Goal: Task Accomplishment & Management: Complete application form

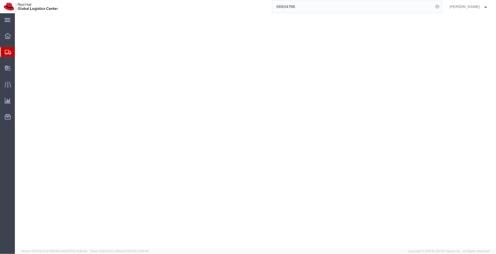
select select
select select "38012"
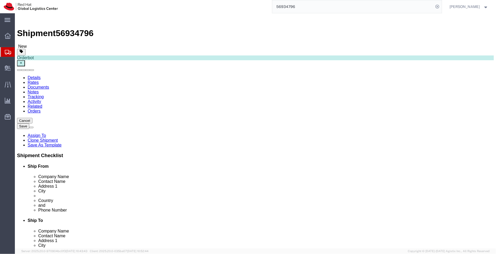
drag, startPoint x: 275, startPoint y: 111, endPoint x: 226, endPoint y: 109, distance: 49.2
click div "Contact Name Yu Li"
drag, startPoint x: 292, startPoint y: 190, endPoint x: 262, endPoint y: 189, distance: 29.2
click div "yli2@redhat.com,apaclogistics@redhat.com"
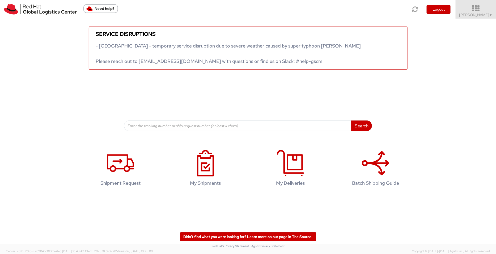
click at [475, 11] on icon at bounding box center [476, 8] width 46 height 7
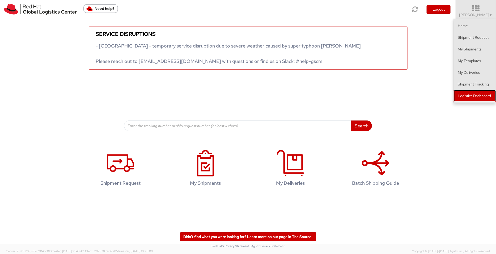
click at [471, 92] on link "Logistics Dashboard" at bounding box center [475, 96] width 42 height 12
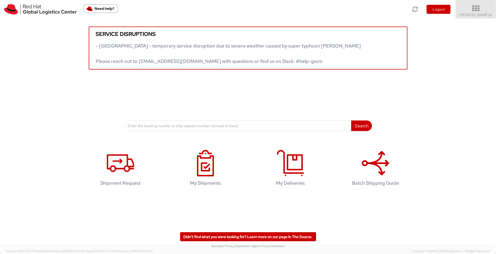
click at [483, 12] on span "Pallav Sen Gupta ▼" at bounding box center [475, 14] width 33 height 5
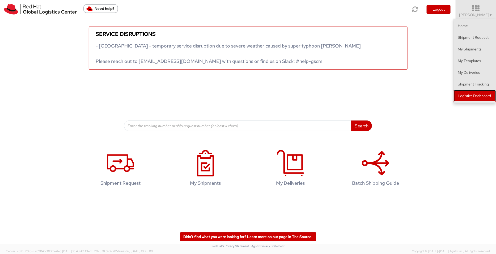
click at [460, 93] on link "Logistics Dashboard" at bounding box center [475, 96] width 42 height 12
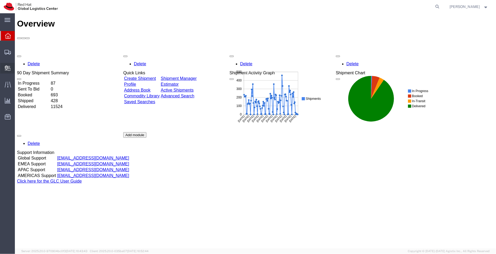
click at [0, 0] on span "Create Delivery" at bounding box center [0, 0] width 0 height 0
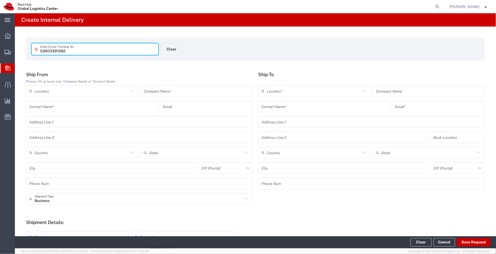
type input "53603391682"
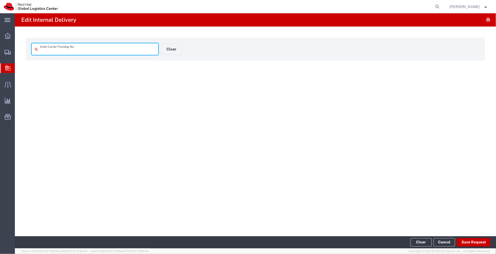
type input "53603391682"
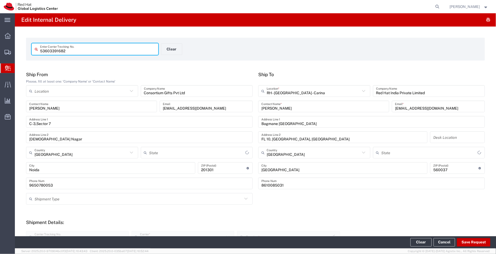
type input "Uttar Pradesh"
type input "Ground"
type input "Karnataka"
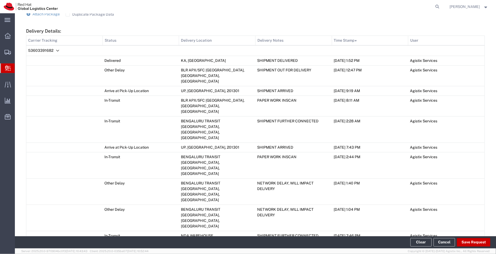
scroll to position [280, 0]
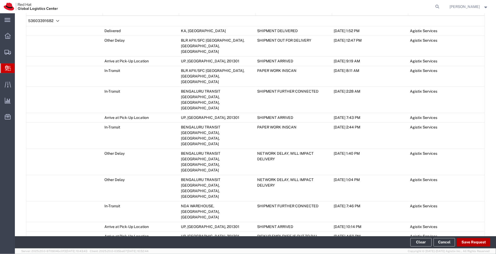
click at [474, 239] on button "Save Request" at bounding box center [473, 242] width 33 height 8
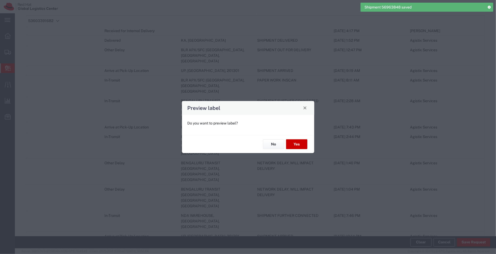
type input "Your Packaging"
type input "Ground"
click at [272, 147] on button "No" at bounding box center [273, 144] width 21 height 10
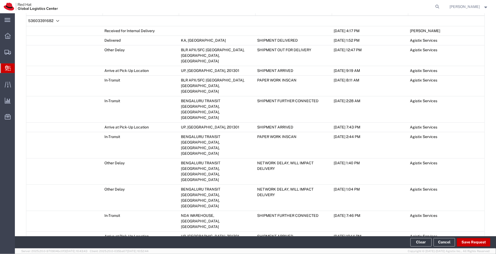
scroll to position [338, 0]
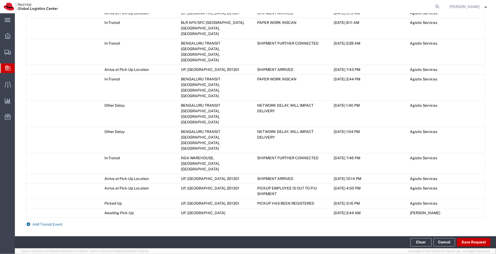
click at [42, 222] on span "Add Transit Event" at bounding box center [48, 224] width 30 height 4
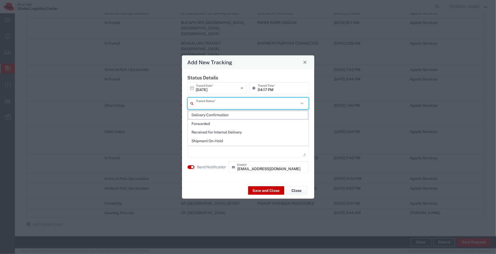
click at [215, 103] on input "text" at bounding box center [247, 103] width 103 height 9
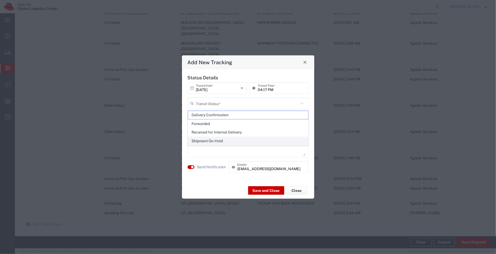
click at [215, 139] on span "Shipment On-Hold" at bounding box center [248, 141] width 120 height 8
type input "Shipment On-Hold"
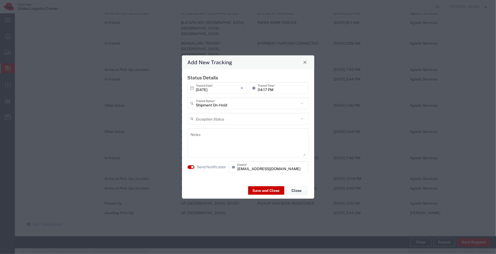
click at [301, 117] on icon at bounding box center [302, 118] width 7 height 7
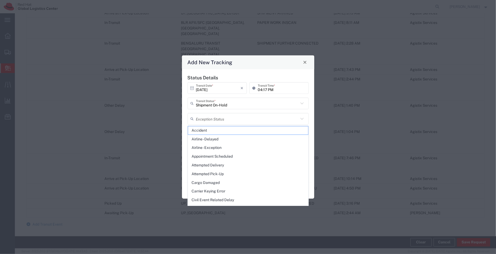
click at [248, 77] on h5 "Status Details" at bounding box center [248, 78] width 121 height 6
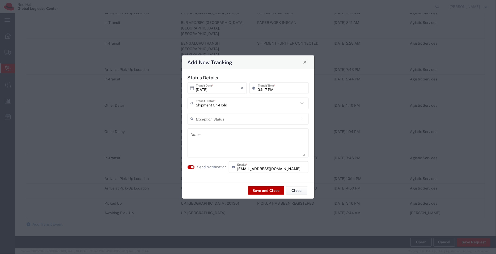
click at [262, 192] on button "Save and Close" at bounding box center [266, 190] width 36 height 8
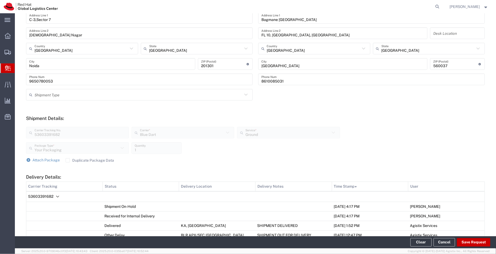
scroll to position [104, 0]
click at [0, 0] on span "Create Delivery" at bounding box center [0, 0] width 0 height 0
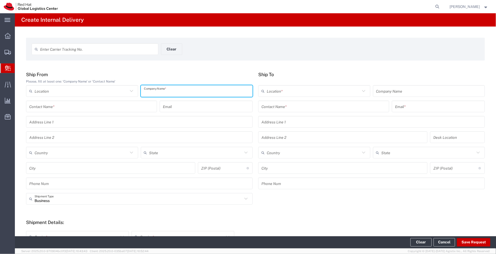
click at [158, 92] on input "text" at bounding box center [197, 91] width 106 height 9
type input "Benir (Stationary)"
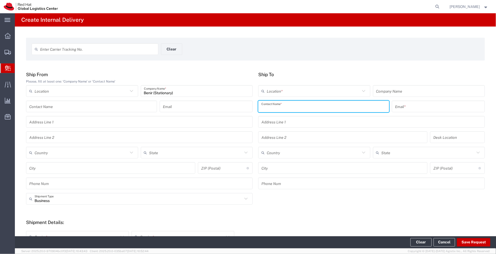
click at [282, 105] on input "text" at bounding box center [323, 106] width 125 height 9
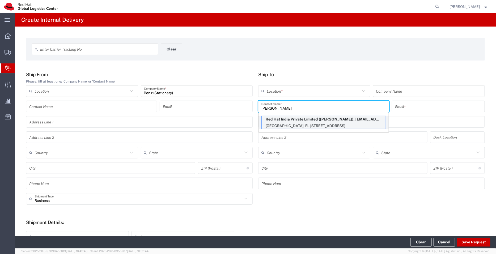
type input "sumitra hans"
click at [300, 121] on p "Red Hat India Private Limited (Sumitra Hansdah), shansdah@redhat.com" at bounding box center [324, 119] width 124 height 7
type input "RH - [GEOGRAPHIC_DATA] - Carina"
type input "Red Hat India Private Limited"
type input "Sumitra Hansdah"
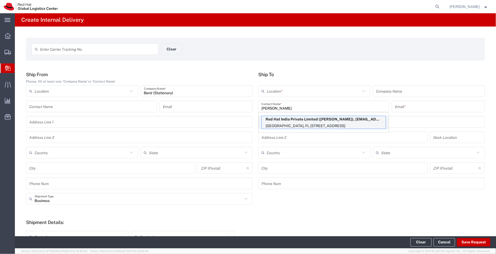
type input "shansdah@redhat.com"
type input "Bagmane Constellation Business Park"
type input "FL 10, East Tower, Carina Building"
type input "10S155"
type input "[GEOGRAPHIC_DATA]"
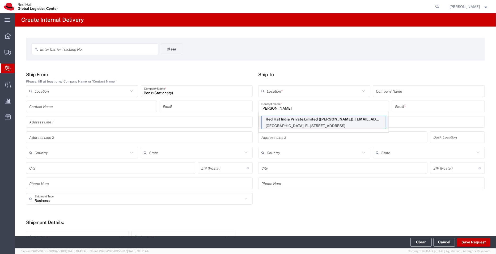
type input "BANGALORE"
type input "560037"
type input "918046128812"
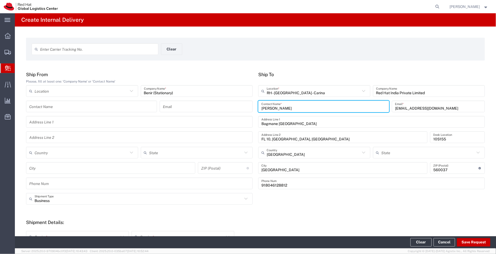
type input "Karnataka"
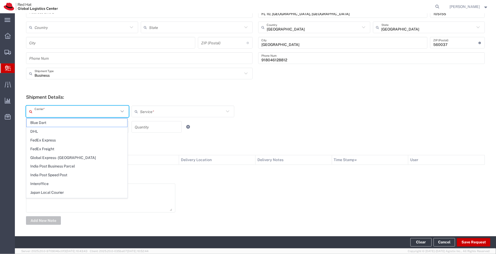
click at [75, 111] on input "text" at bounding box center [77, 111] width 84 height 9
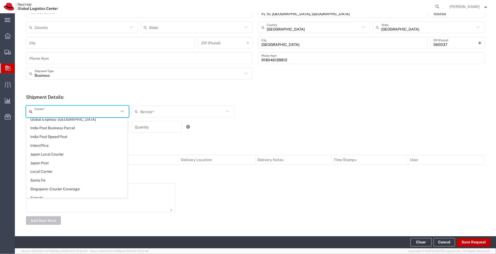
scroll to position [41, 0]
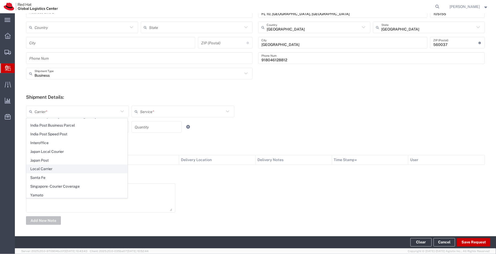
click at [49, 169] on span "Local Carrier" at bounding box center [77, 169] width 101 height 8
type input "Local Carrier"
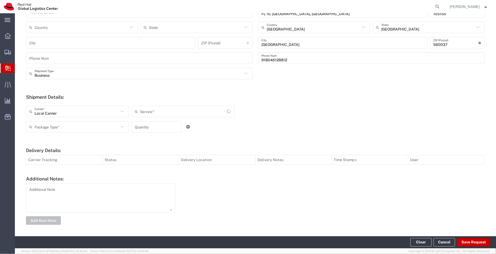
type input "Local_Ground"
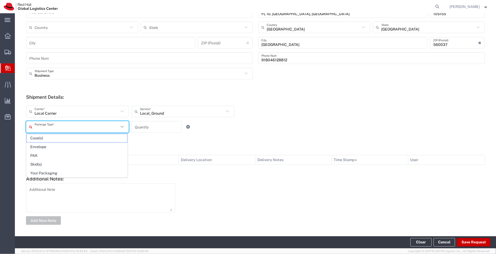
click at [63, 127] on input "text" at bounding box center [77, 126] width 84 height 9
click at [53, 173] on span "Your Packaging" at bounding box center [77, 173] width 101 height 8
type input "Your Packaging"
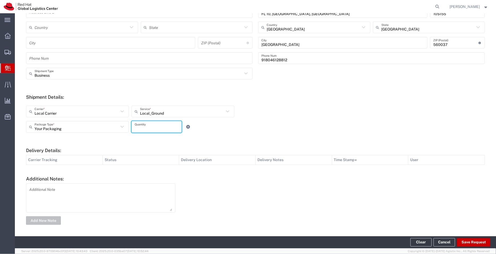
click at [146, 123] on input "number" at bounding box center [157, 126] width 44 height 9
type input "3"
click at [479, 243] on button "Save Request" at bounding box center [473, 242] width 33 height 8
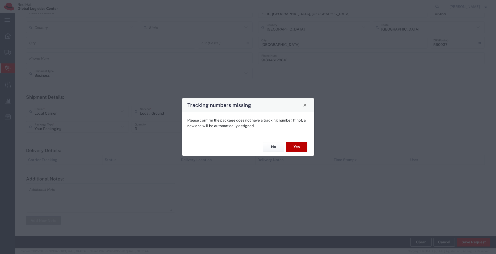
click at [299, 148] on button "Yes" at bounding box center [296, 147] width 21 height 10
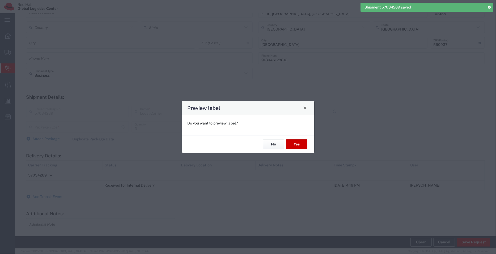
type input "Your Packaging"
type input "Local_Ground"
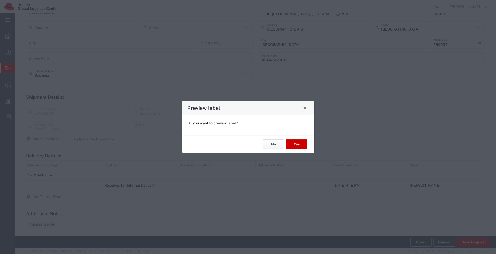
click at [274, 143] on button "No" at bounding box center [273, 144] width 21 height 10
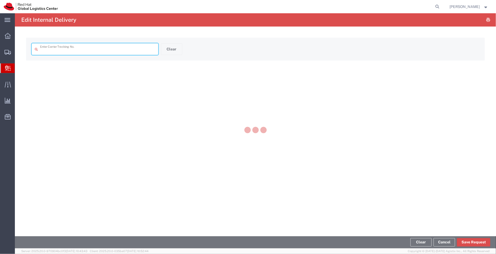
type input "57034289"
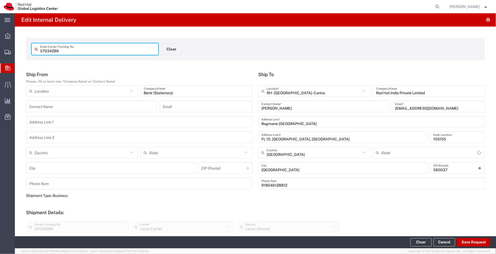
type input "Karnataka"
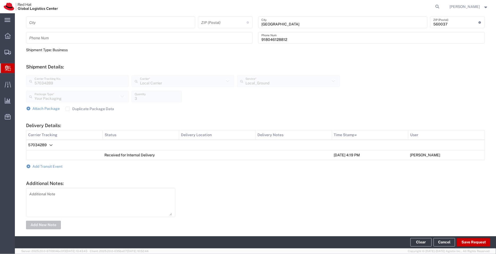
scroll to position [150, 0]
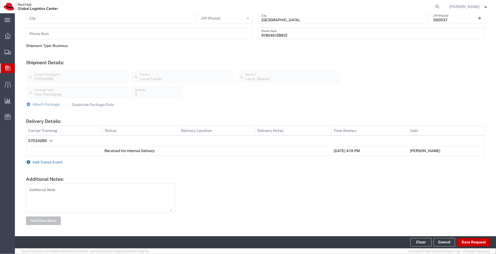
click at [47, 160] on span "Add Transit Event" at bounding box center [48, 162] width 30 height 4
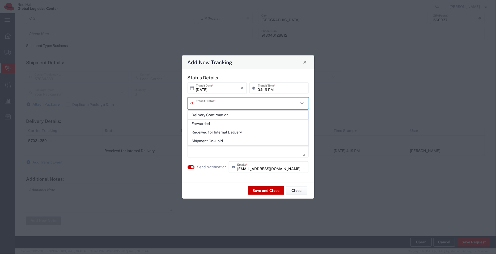
click at [205, 103] on input "text" at bounding box center [247, 103] width 103 height 9
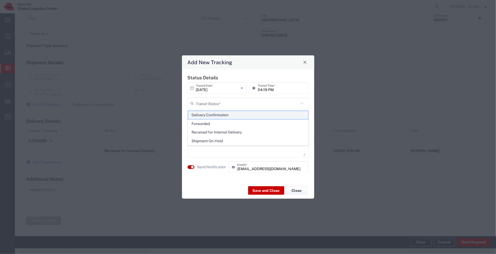
click at [208, 112] on span "Delivery Confirmation" at bounding box center [248, 115] width 120 height 8
type input "Delivery Confirmation"
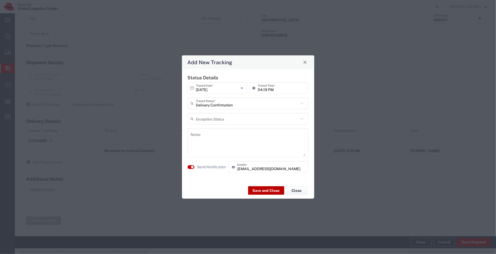
click at [258, 189] on button "Save and Close" at bounding box center [266, 190] width 36 height 8
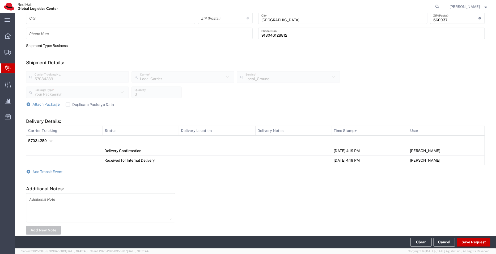
scroll to position [0, 0]
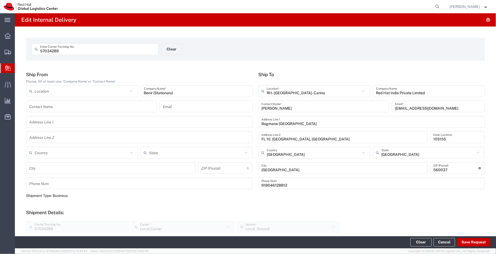
click at [0, 0] on span "Create Delivery" at bounding box center [0, 0] width 0 height 0
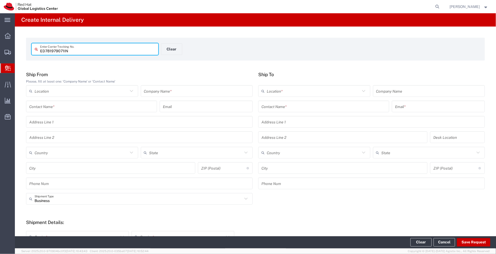
type input "ED781979071IN"
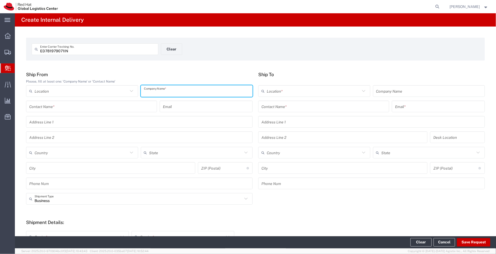
click at [163, 95] on input "text" at bounding box center [197, 91] width 106 height 9
type input "DHL"
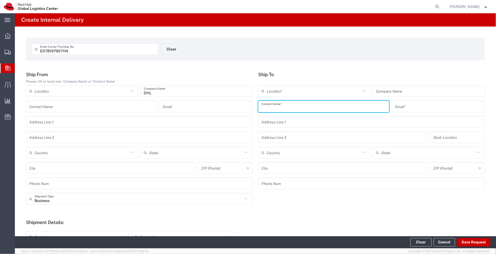
click at [276, 107] on input "text" at bounding box center [323, 106] width 125 height 9
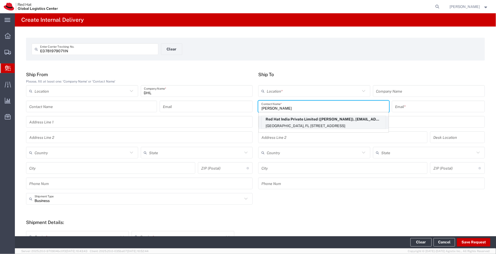
type input "KRISHNA HAR"
click at [339, 124] on p "Bagmane Constellation Business Park, FL 10, East Tower, Carina Building, 10N585…" at bounding box center [324, 126] width 124 height 7
type input "RH - [GEOGRAPHIC_DATA] - Carina"
type input "Red Hat India Private Limited"
type input "Krishna Harsha Voora"
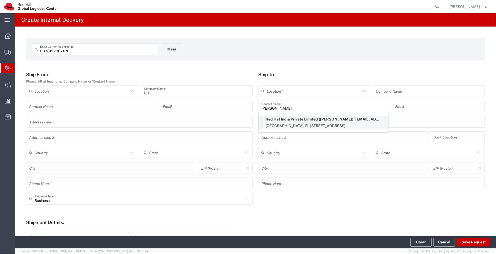
type input "krvoora@redhat.com"
type input "Bagmane Constellation Business Park"
type input "FL 10, East Tower, Carina Building"
type input "10N585"
type input "[GEOGRAPHIC_DATA]"
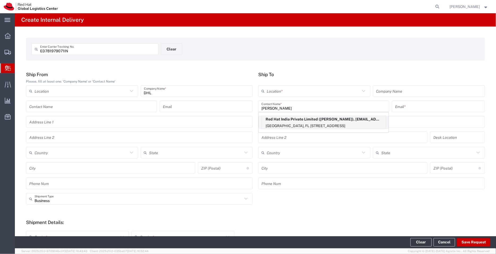
type input "BANGALORE"
type input "560037"
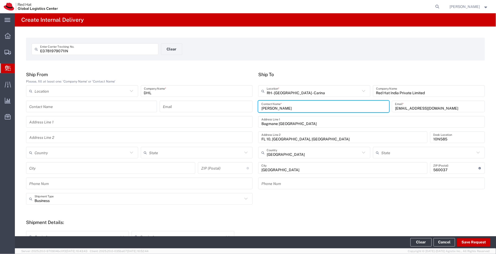
type input "Karnataka"
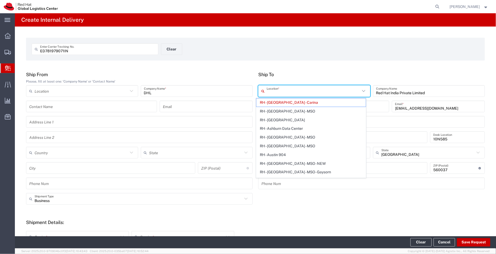
click at [308, 89] on input "text" at bounding box center [313, 91] width 93 height 9
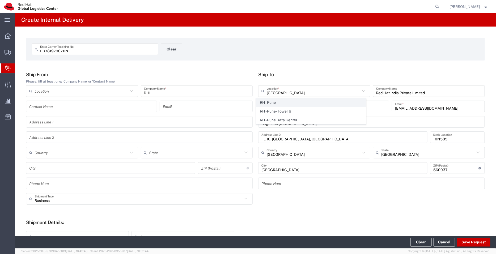
click at [278, 103] on span "RH - Pune" at bounding box center [311, 103] width 110 height 8
type input "RH - Pune"
type input "Tower-X Level 1, Cyber City"
type input "Magarpatta City, Hadapsar"
type input "Mahārāshtra"
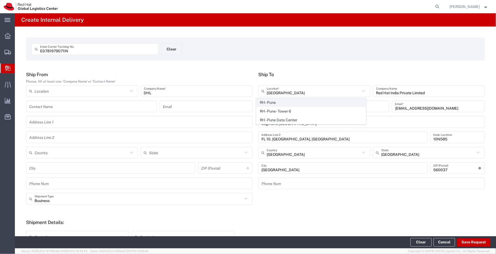
type input "PUNE"
type input "411013"
type input "2066817173"
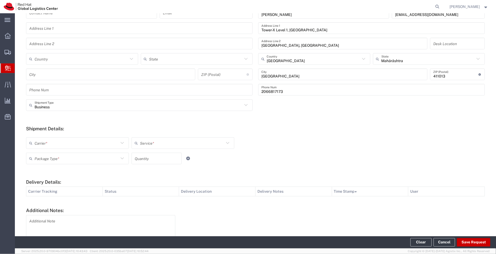
scroll to position [125, 0]
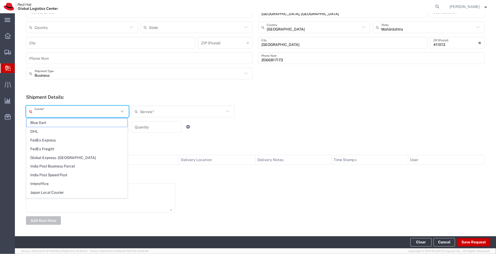
click at [92, 112] on input "text" at bounding box center [77, 111] width 84 height 9
click at [51, 131] on span "DHL" at bounding box center [77, 131] width 101 height 8
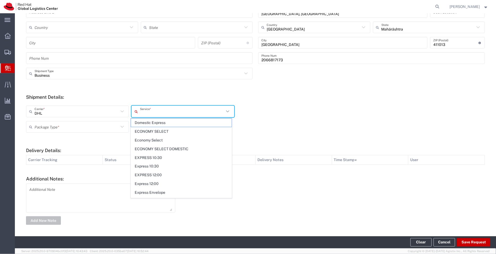
click at [151, 113] on input "text" at bounding box center [182, 111] width 84 height 9
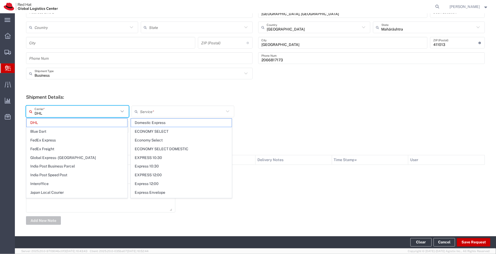
click at [87, 111] on input "DHL" at bounding box center [77, 111] width 84 height 9
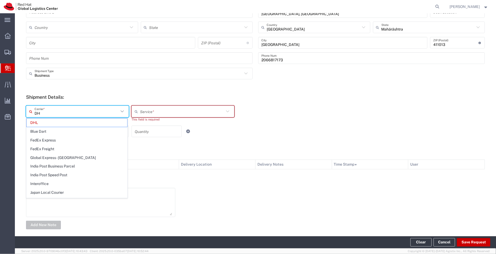
type input "D"
click at [62, 175] on span "India Post Speed Post" at bounding box center [77, 175] width 101 height 8
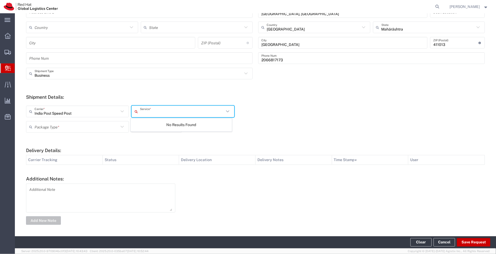
click at [179, 113] on input "text" at bounding box center [182, 111] width 84 height 9
click at [184, 125] on div "No Results Found" at bounding box center [181, 124] width 101 height 13
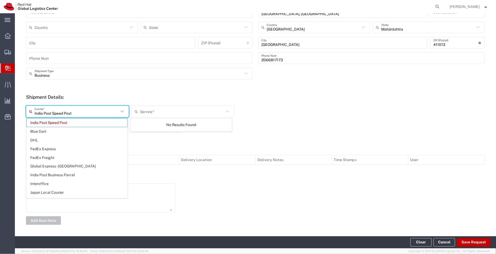
click at [96, 109] on input "India Post Speed Post" at bounding box center [77, 111] width 84 height 9
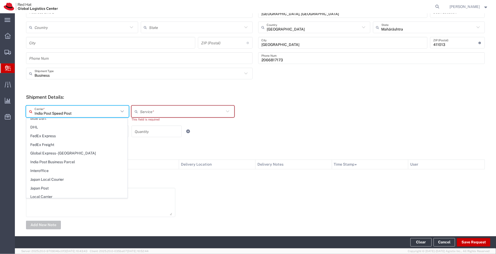
scroll to position [26, 0]
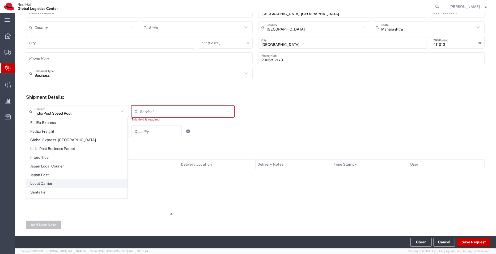
click at [84, 182] on span "Local Carrier" at bounding box center [77, 184] width 101 height 8
type input "Local Carrier"
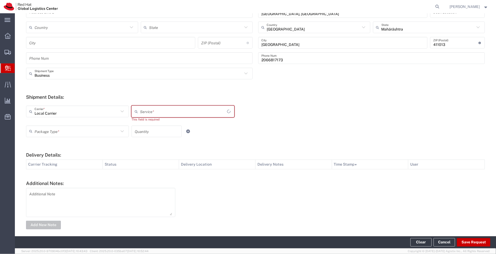
type input "Local_Ground"
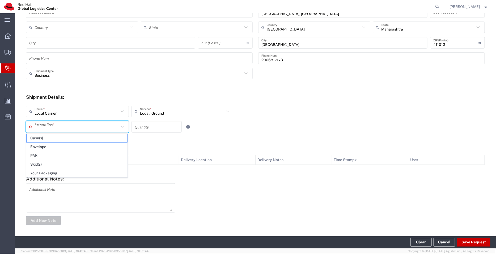
click at [69, 128] on input "text" at bounding box center [77, 126] width 84 height 9
click at [58, 146] on span "Envelope" at bounding box center [77, 147] width 101 height 8
type input "Envelope"
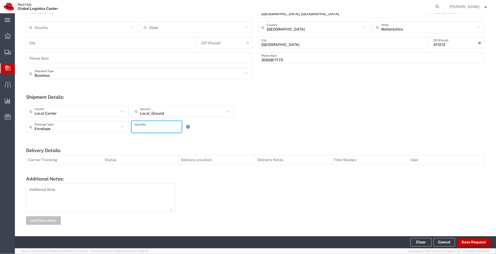
click at [139, 128] on input "number" at bounding box center [157, 126] width 44 height 9
type input "01"
click at [337, 223] on div at bounding box center [332, 204] width 309 height 41
click at [479, 242] on button "Save Request" at bounding box center [473, 242] width 33 height 8
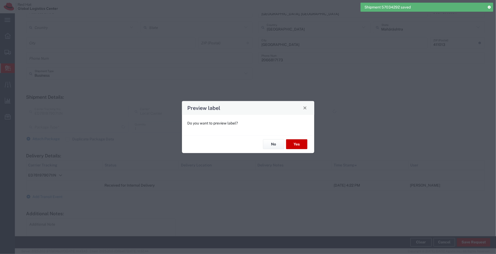
type input "Envelope"
type input "Local_Ground"
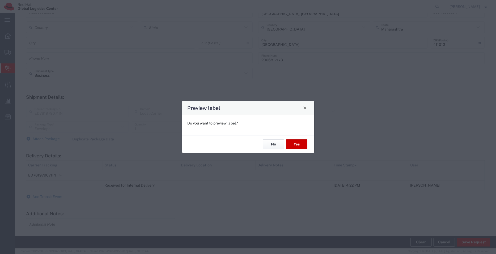
click at [277, 145] on button "No" at bounding box center [273, 144] width 21 height 10
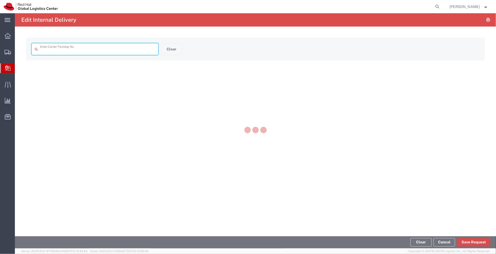
type input "ED781979071IN"
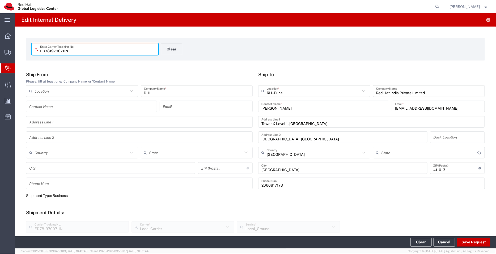
type input "Mahārāshtra"
type input "Envelope"
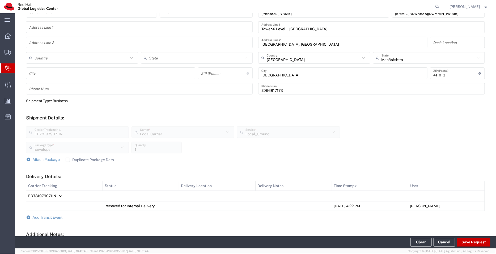
scroll to position [150, 0]
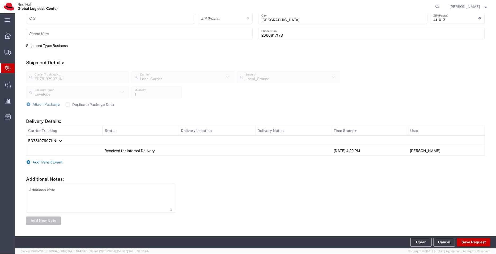
click at [54, 160] on span "Add Transit Event" at bounding box center [48, 162] width 30 height 4
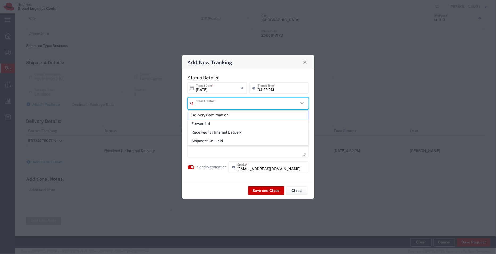
click at [227, 103] on input "text" at bounding box center [247, 103] width 103 height 9
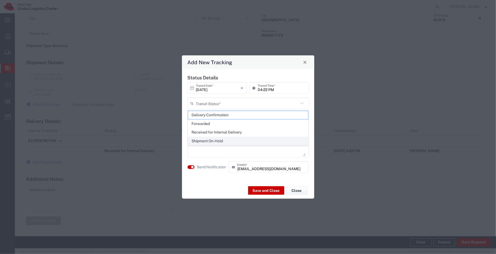
click at [215, 140] on span "Shipment On-Hold" at bounding box center [248, 141] width 120 height 8
type input "Shipment On-Hold"
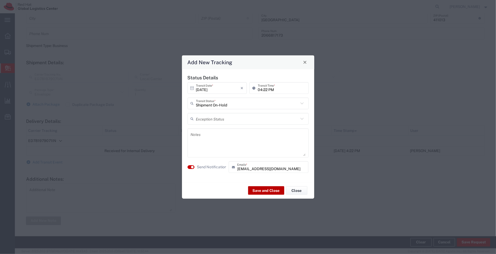
click at [268, 190] on button "Save and Close" at bounding box center [266, 190] width 36 height 8
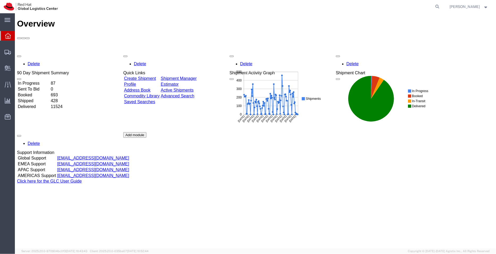
click at [193, 76] on link "Shipment Manager" at bounding box center [178, 78] width 36 height 5
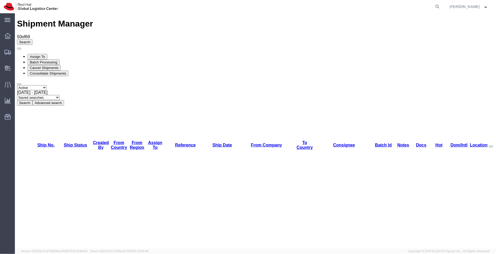
click at [59, 95] on select "Saved searches APAC EMEA [GEOGRAPHIC_DATA] [GEOGRAPHIC_DATA] - Inbounds NA/LATM" at bounding box center [38, 97] width 43 height 5
select select "EMEA"
click at [59, 95] on select "Saved searches APAC EMEA [GEOGRAPHIC_DATA] [GEOGRAPHIC_DATA] - Inbounds NA/LATM" at bounding box center [38, 97] width 43 height 5
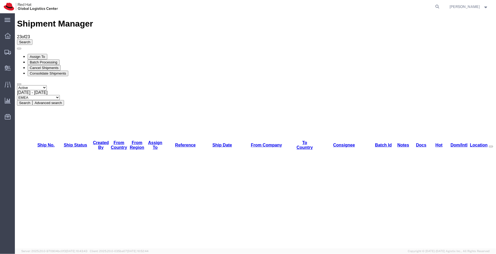
checkbox input "false"
checkbox input "true"
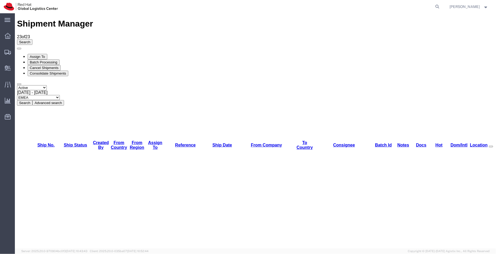
click at [68, 70] on button "Consolidate Shipments" at bounding box center [47, 73] width 41 height 6
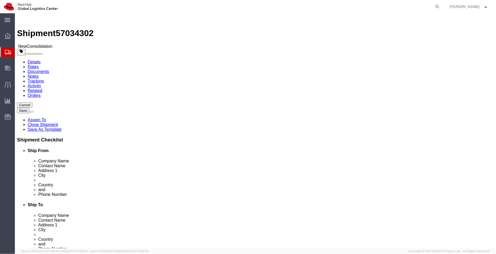
select select
type input "[GEOGRAPHIC_DATA]"
select select "38037"
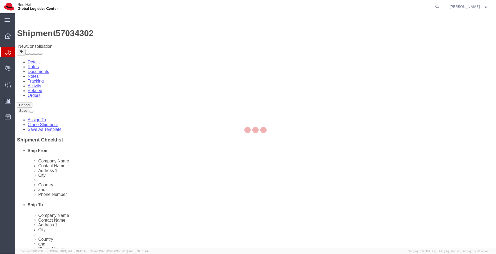
type input "TPB-C"
type input "Red Hat Czech s.r.o."
type input "[GEOGRAPHIC_DATA]"
type input "621 00"
type input "420 532 294 555"
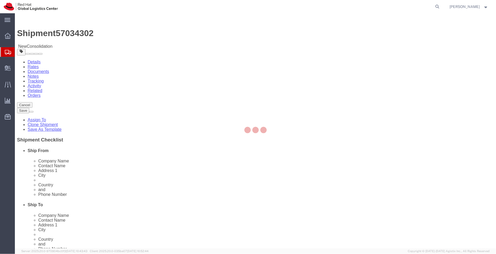
checkbox input "false"
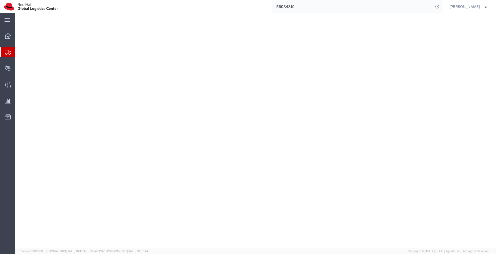
select select "YRPK"
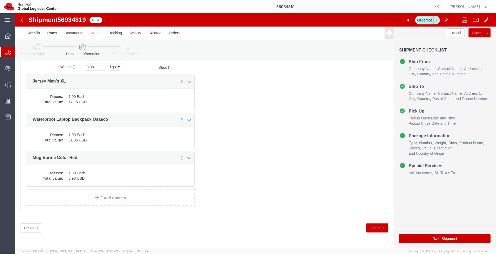
click link "Shipment Information"
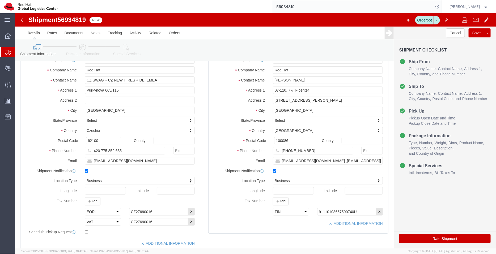
scroll to position [42, 0]
drag, startPoint x: 307, startPoint y: 136, endPoint x: 239, endPoint y: 139, distance: 68.6
click div "Phone Number [PHONE_NUMBER]"
drag, startPoint x: 349, startPoint y: 149, endPoint x: 178, endPoint y: 145, distance: 171.1
click div "Ship From Location Location My Profile Location [GEOGRAPHIC_DATA] - [GEOGRAPHIC…"
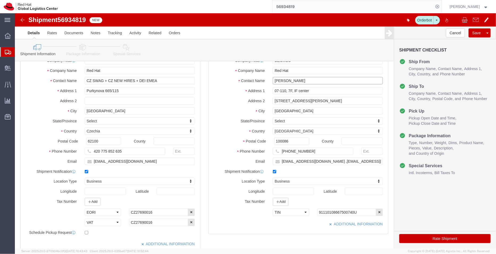
drag, startPoint x: 284, startPoint y: 66, endPoint x: 234, endPoint y: 68, distance: 50.2
click div "Contact Name [PERSON_NAME] [PERSON_NAME]"
click icon
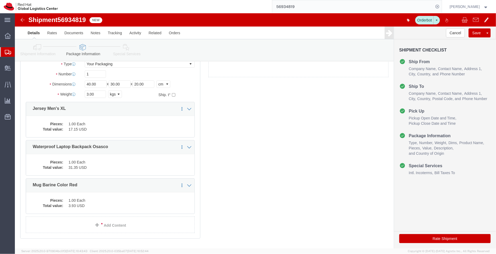
click icon
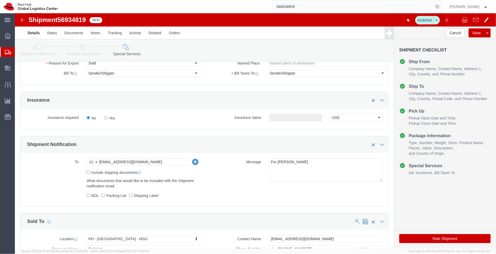
scroll to position [164, 0]
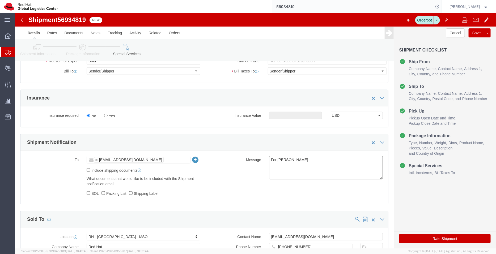
drag, startPoint x: 284, startPoint y: 147, endPoint x: 231, endPoint y: 141, distance: 53.4
click div "To [EMAIL_ADDRESS][DOMAIN_NAME] [EMAIL_ADDRESS][DOMAIN_NAME] Include shipping d…"
click div "[EMAIL_ADDRESS][DOMAIN_NAME]"
drag, startPoint x: 132, startPoint y: 148, endPoint x: 76, endPoint y: 147, distance: 56.1
click div "[EMAIL_ADDRESS][DOMAIN_NAME] [EMAIL_ADDRESS][DOMAIN_NAME]"
